Goal: Contribute content: Add original content to the website for others to see

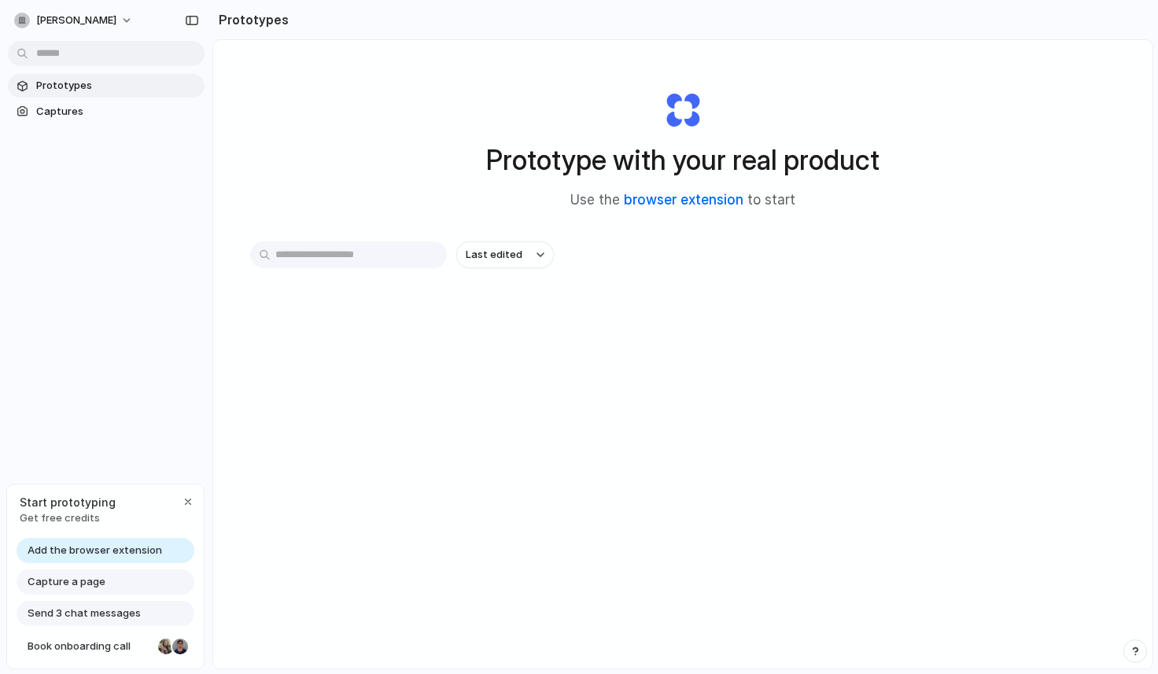
click at [645, 202] on link "browser extension" at bounding box center [684, 200] width 120 height 16
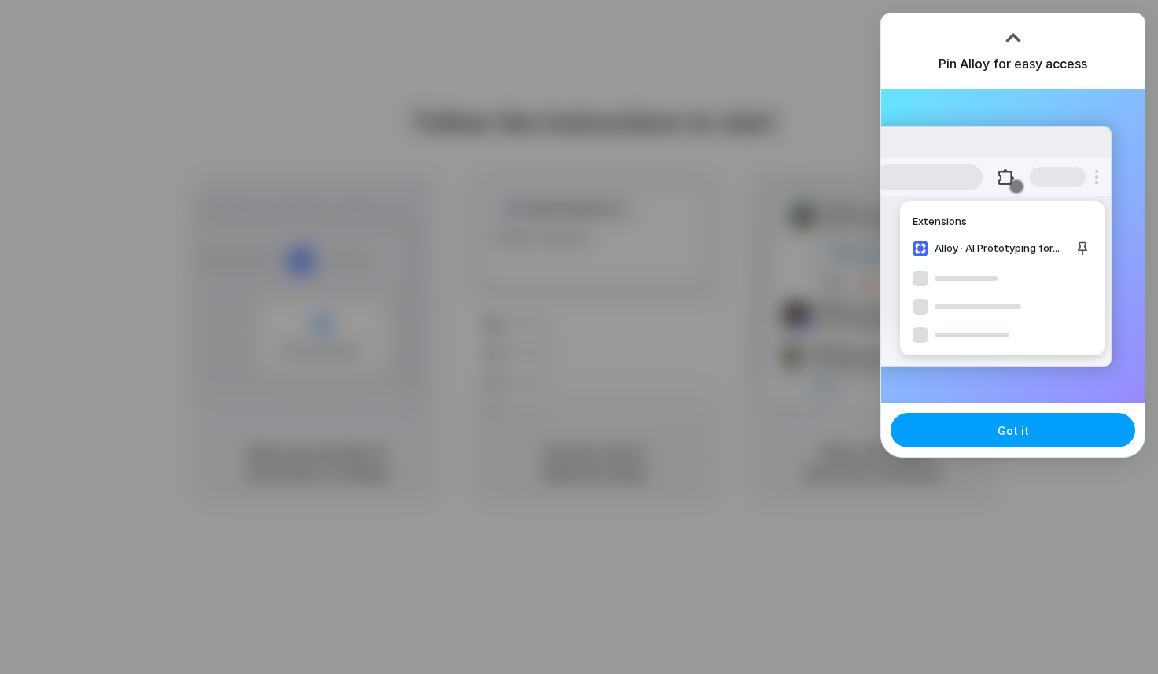
click at [1011, 427] on span "Got it" at bounding box center [1013, 431] width 31 height 17
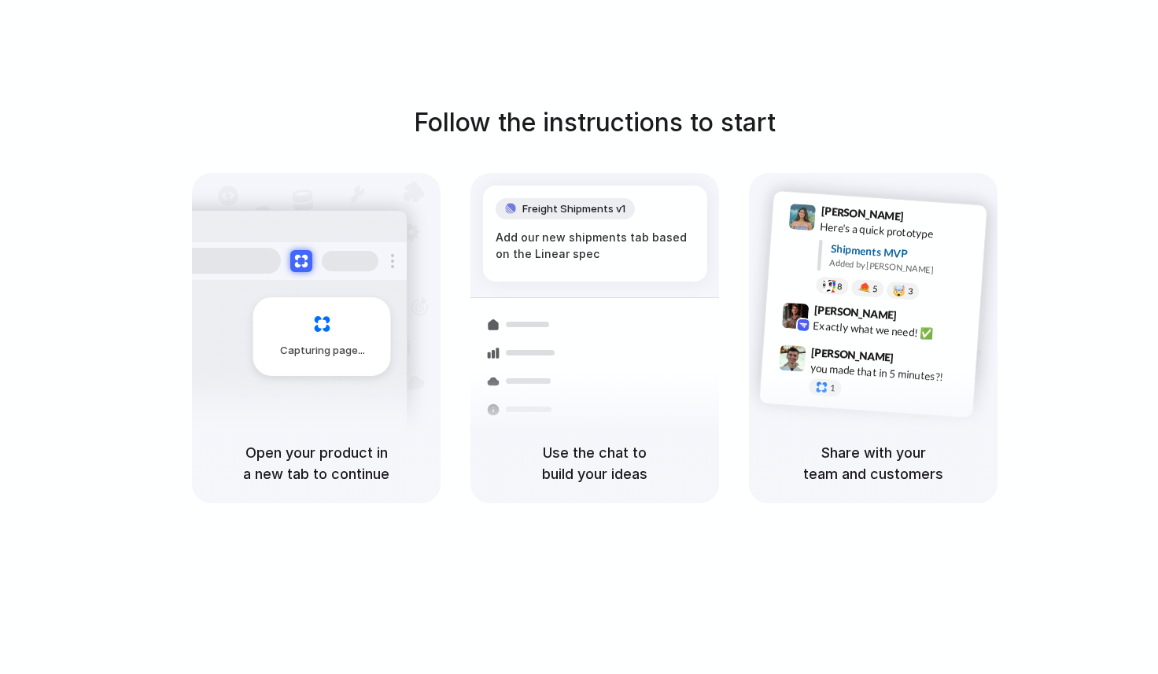
click at [803, 82] on div "Follow the instructions to start Capturing page Open your product in a new tab …" at bounding box center [595, 353] width 1190 height 706
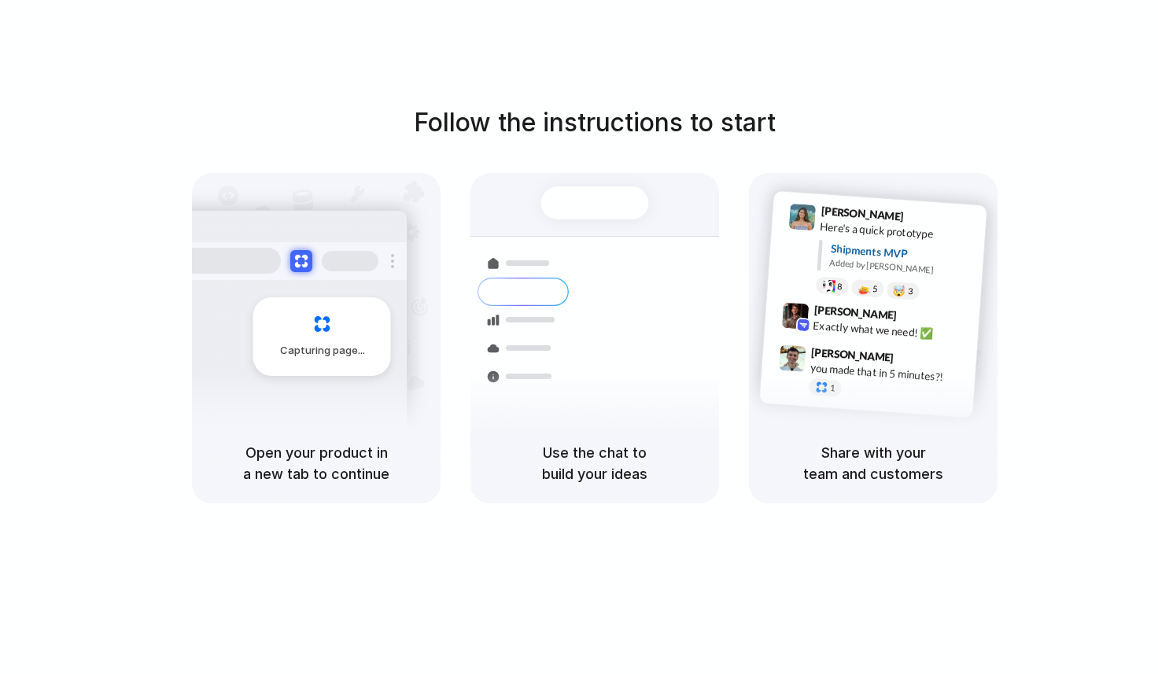
click at [1084, 470] on div "Follow the instructions to start Capturing page Open your product in a new tab …" at bounding box center [595, 304] width 1158 height 400
click at [364, 112] on div "Follow the instructions to start Capturing page Open your product in a new tab …" at bounding box center [595, 304] width 1158 height 400
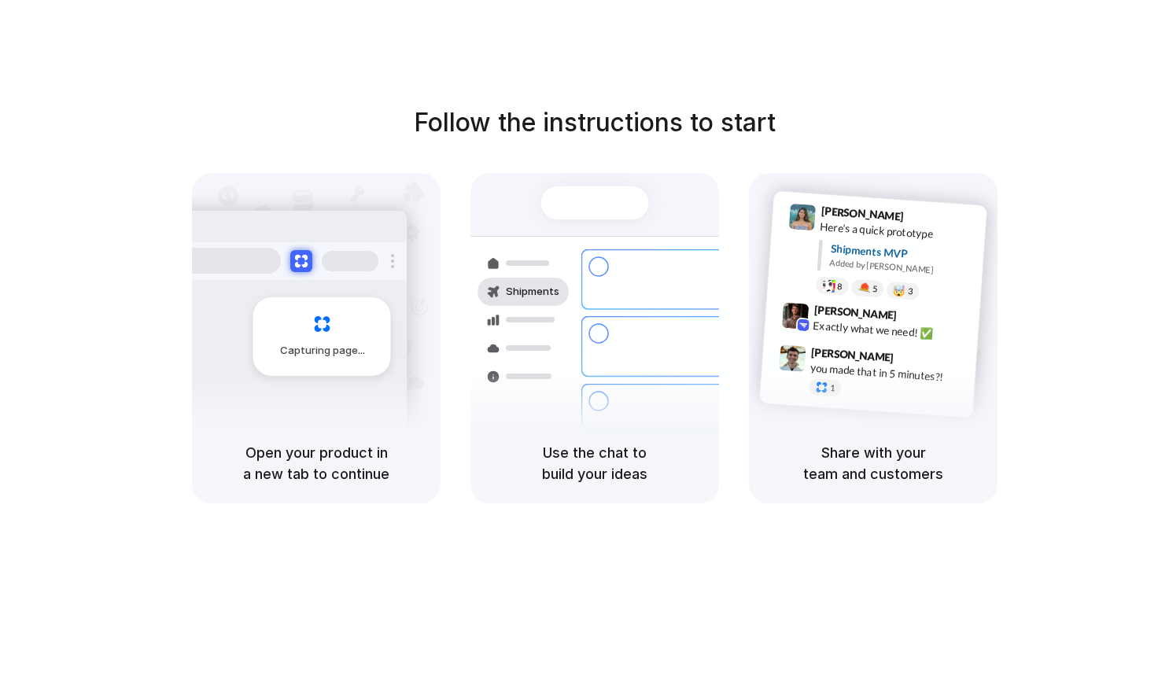
click at [579, 338] on div at bounding box center [579, 338] width 0 height 0
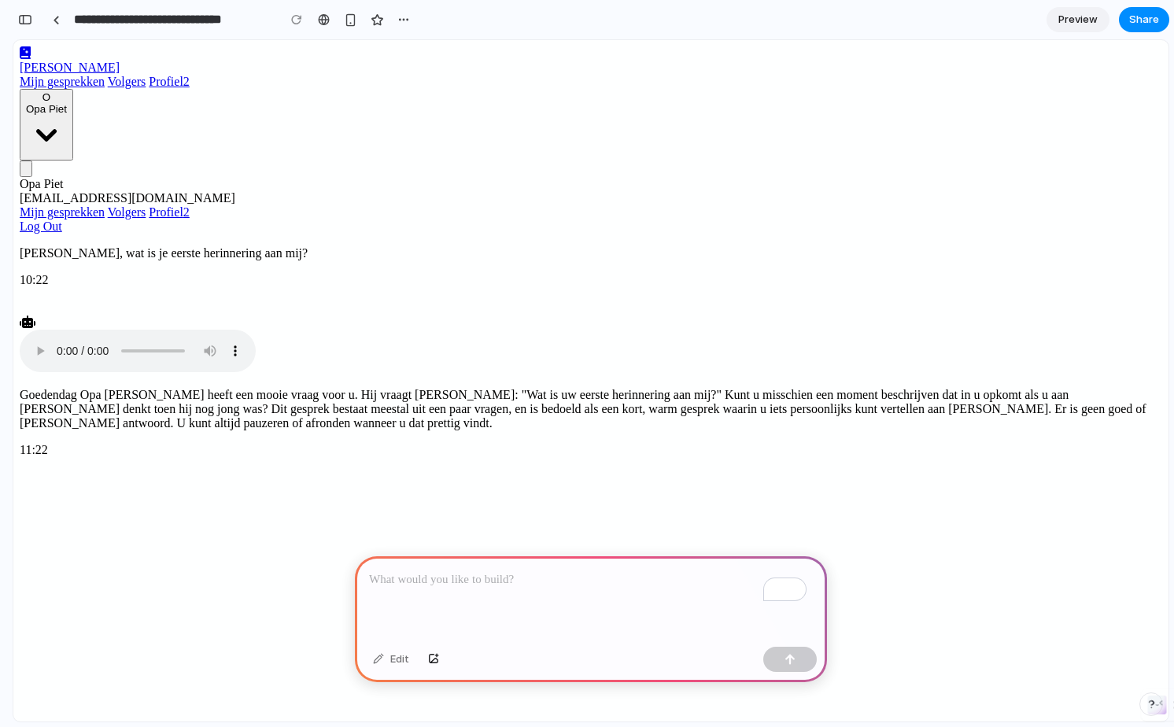
click at [449, 571] on p "To enrich screen reader interactions, please activate Accessibility in Grammarl…" at bounding box center [591, 580] width 444 height 19
click at [444, 573] on p "To enrich screen reader interactions, please activate Accessibility in Grammarl…" at bounding box center [591, 580] width 444 height 19
click at [802, 660] on button "button" at bounding box center [790, 659] width 54 height 25
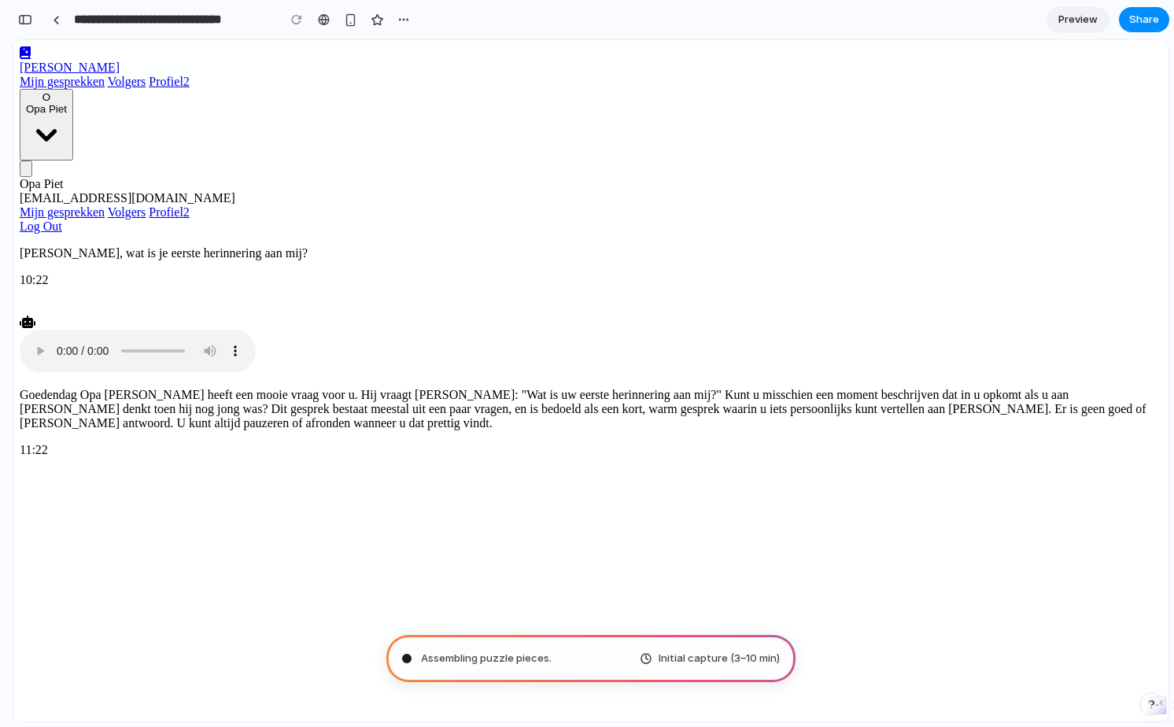
type input "**********"
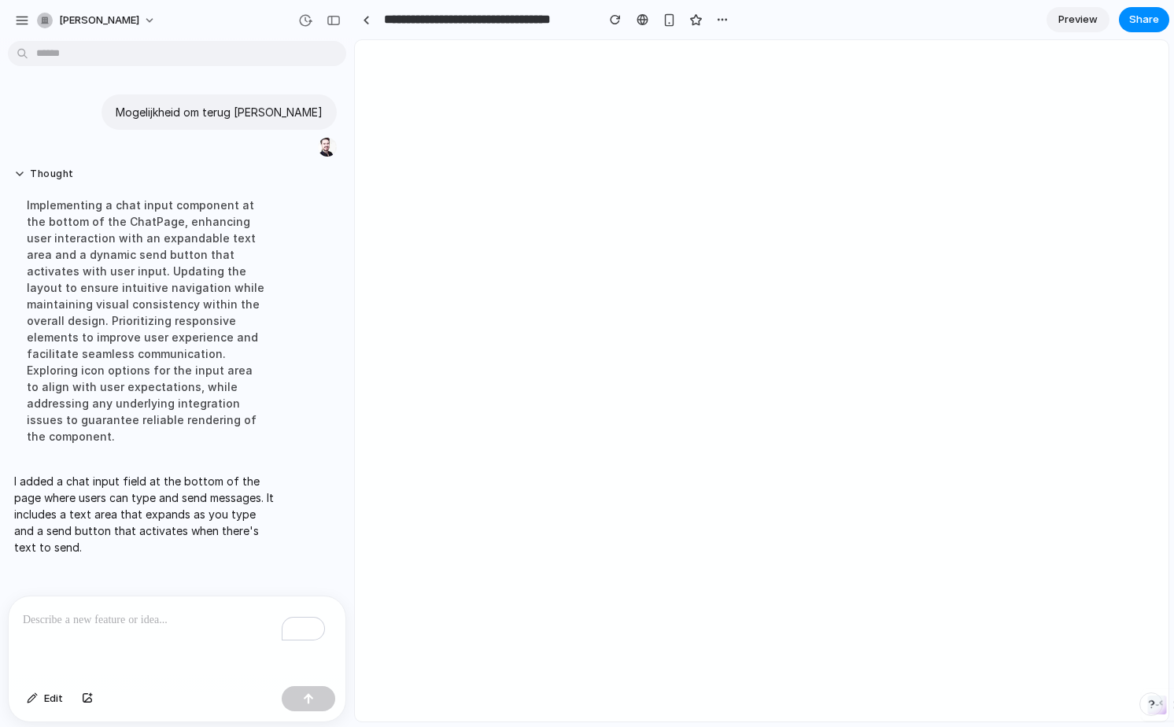
click at [192, 623] on div "To enrich screen reader interactions, please activate Accessibility in Grammarl…" at bounding box center [177, 638] width 337 height 83
